Goal: Information Seeking & Learning: Learn about a topic

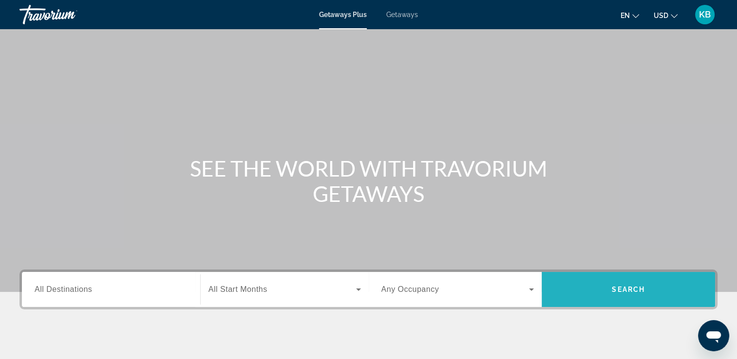
click at [625, 293] on span "Search" at bounding box center [627, 290] width 33 height 8
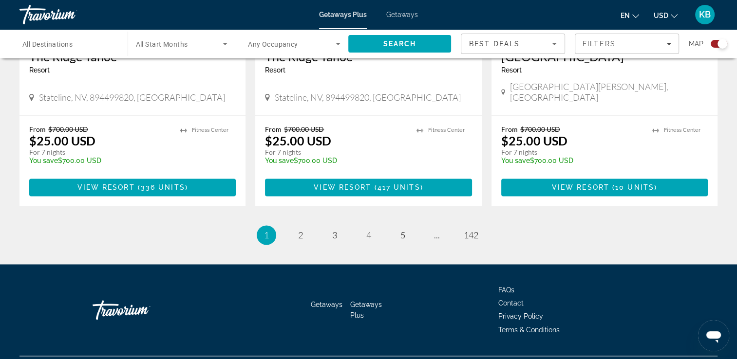
scroll to position [1531, 0]
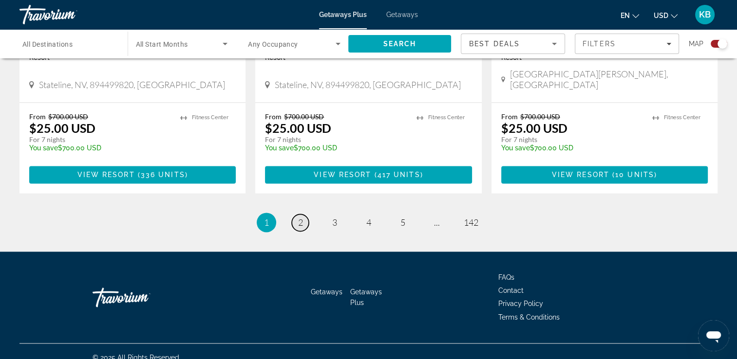
click at [300, 217] on span "2" at bounding box center [300, 222] width 5 height 11
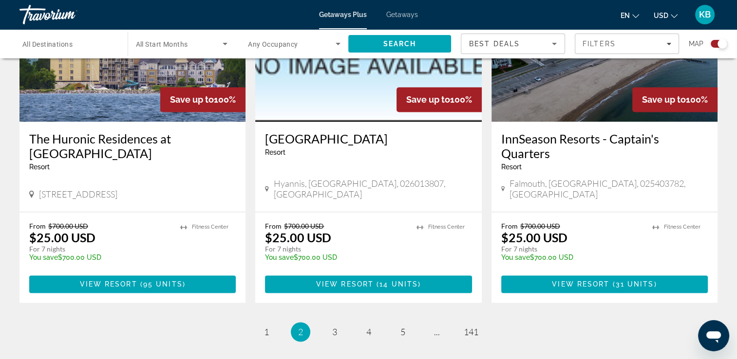
scroll to position [1560, 0]
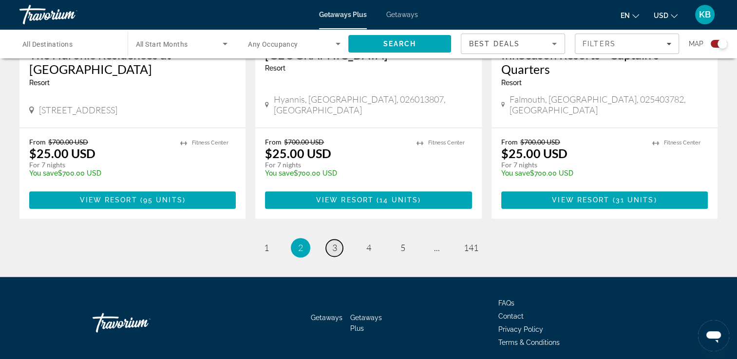
click at [333, 242] on span "3" at bounding box center [334, 247] width 5 height 11
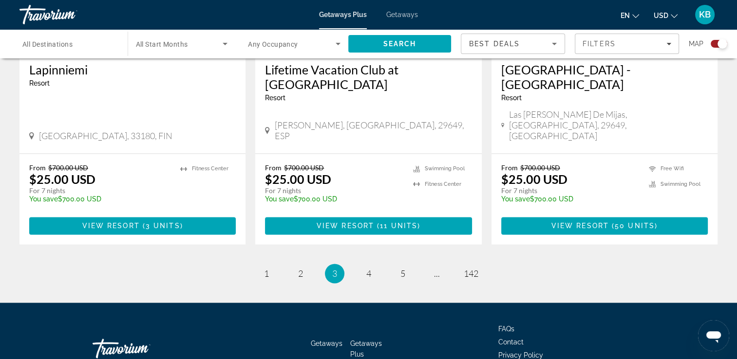
scroll to position [1531, 0]
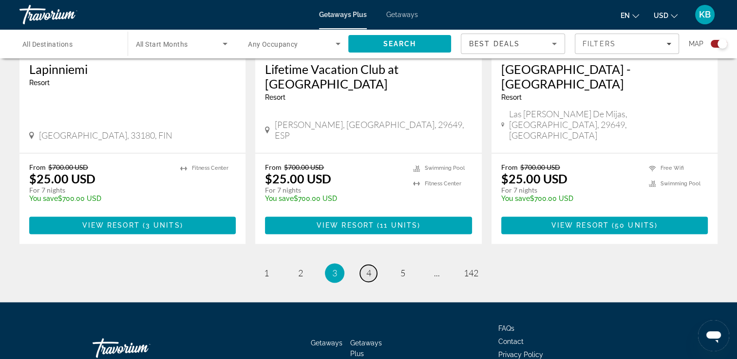
click at [368, 268] on span "4" at bounding box center [368, 273] width 5 height 11
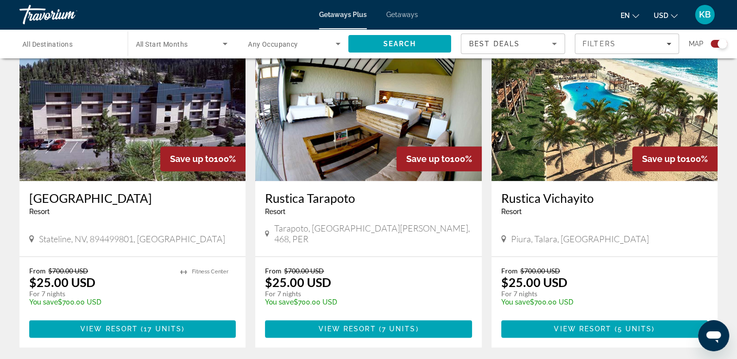
scroll to position [1071, 0]
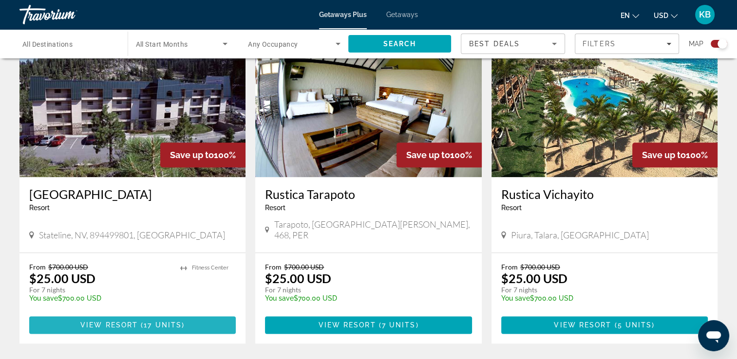
click at [146, 321] on span "17 units" at bounding box center [163, 325] width 38 height 8
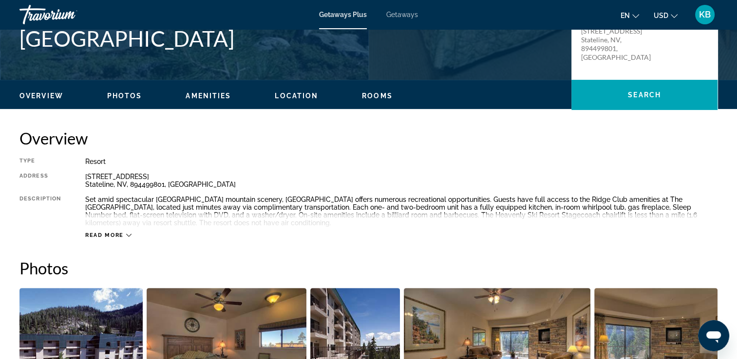
scroll to position [243, 0]
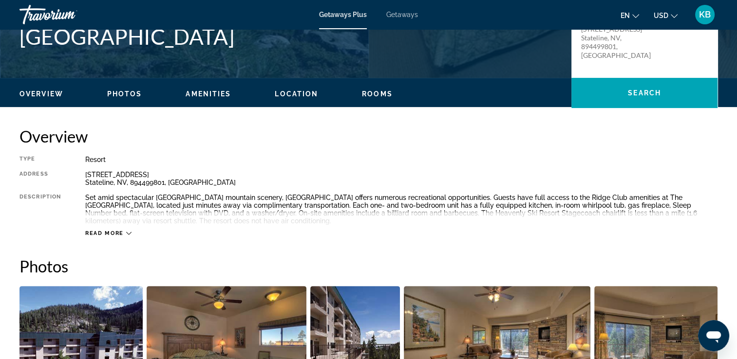
click at [106, 233] on span "Read more" at bounding box center [104, 233] width 38 height 6
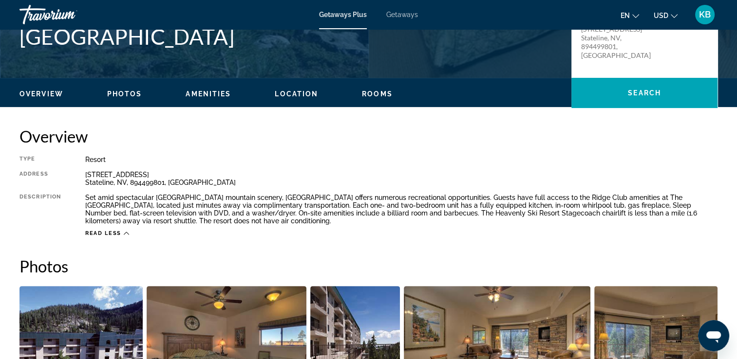
click at [209, 94] on span "Amenities" at bounding box center [207, 94] width 45 height 8
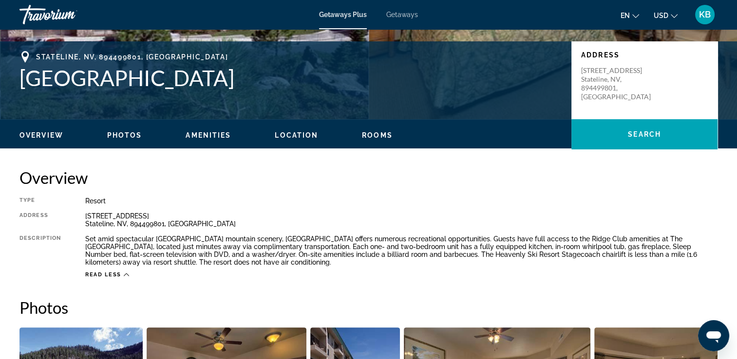
scroll to position [135, 0]
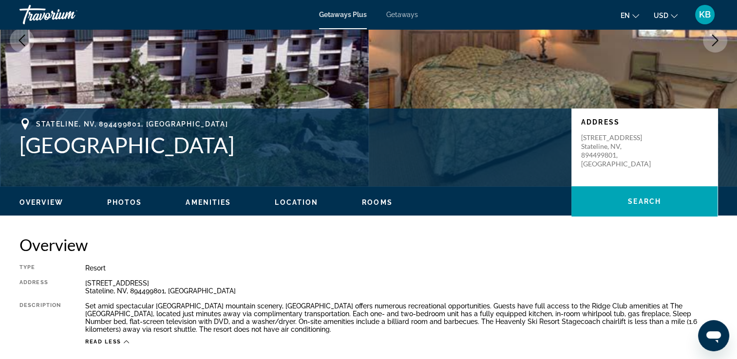
click at [49, 204] on span "Overview" at bounding box center [41, 203] width 44 height 8
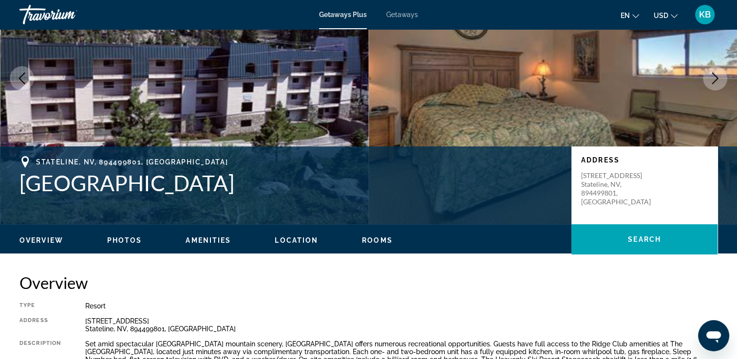
scroll to position [117, 0]
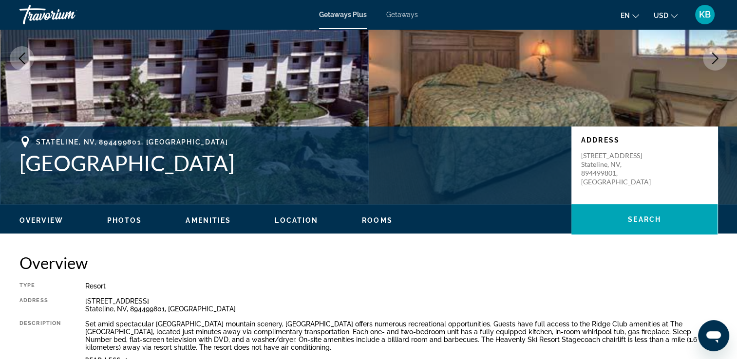
click at [377, 220] on span "Rooms" at bounding box center [377, 221] width 31 height 8
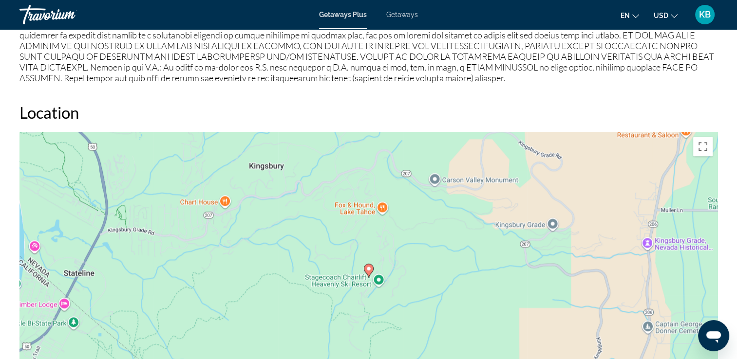
scroll to position [1125, 0]
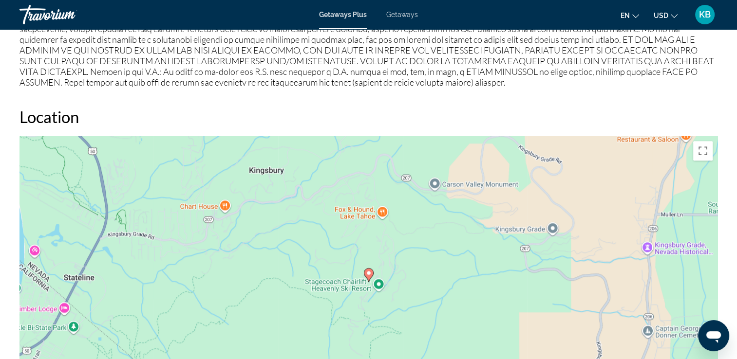
click at [403, 16] on span "Getaways" at bounding box center [402, 15] width 32 height 8
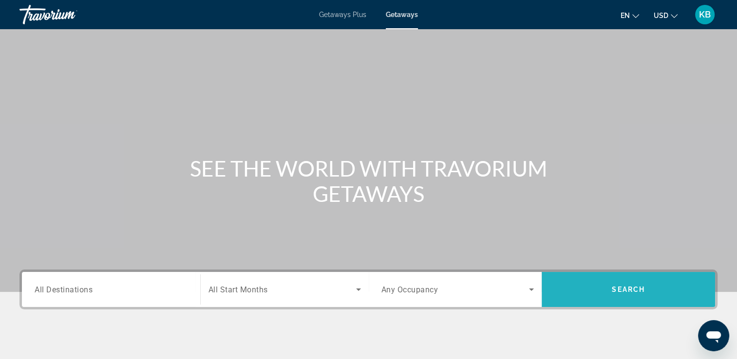
click at [617, 288] on span "Search" at bounding box center [627, 290] width 33 height 8
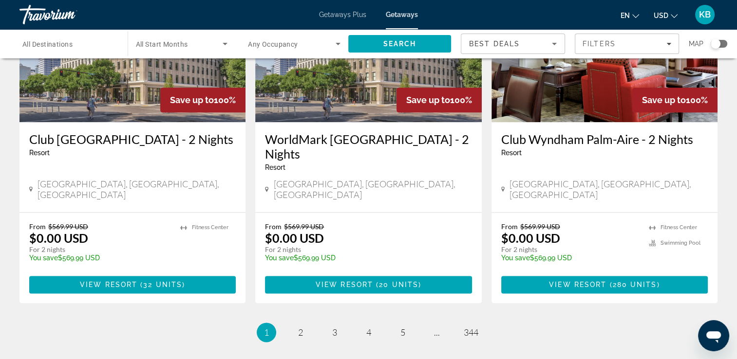
scroll to position [1274, 0]
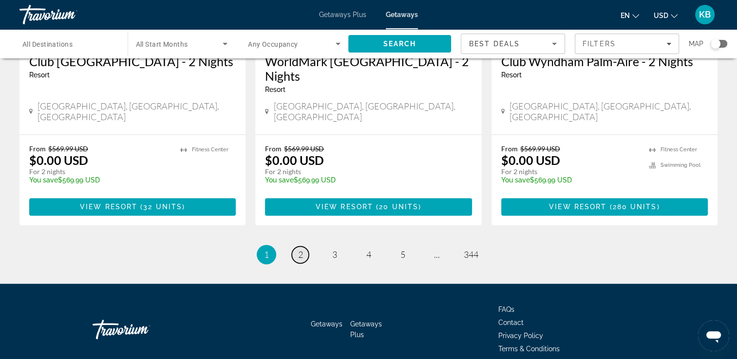
click at [299, 249] on span "2" at bounding box center [300, 254] width 5 height 11
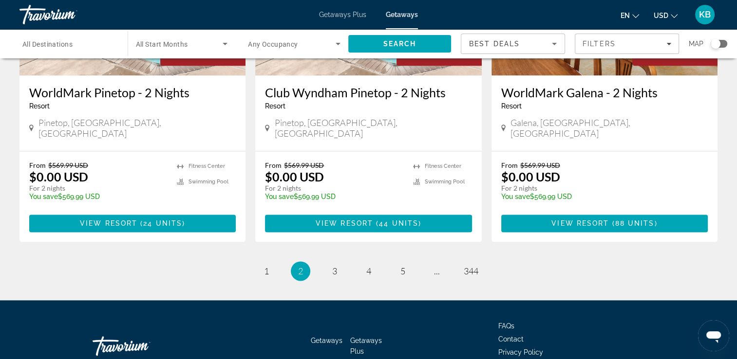
scroll to position [1244, 0]
